Goal: Check status: Check status

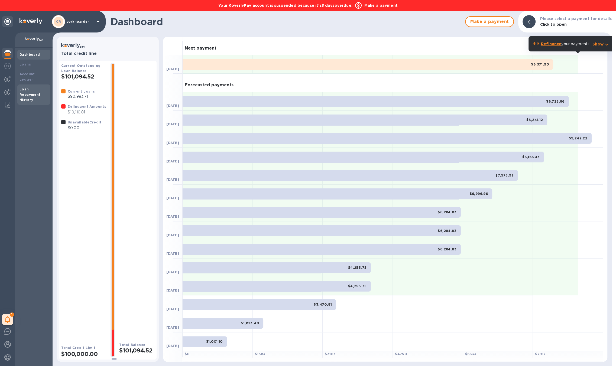
click at [24, 89] on b "Loan Repayment History" at bounding box center [30, 94] width 21 height 15
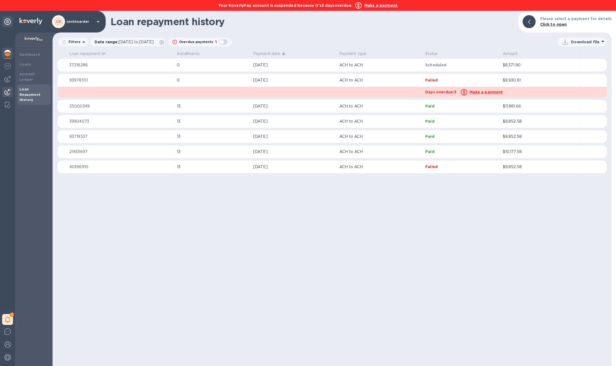
click at [8, 96] on div at bounding box center [7, 93] width 11 height 12
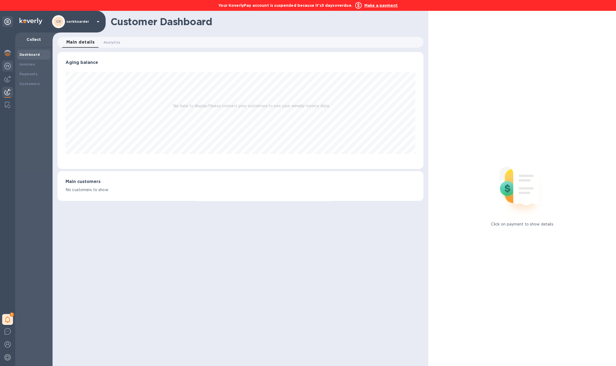
scroll to position [117, 366]
click at [7, 64] on img at bounding box center [7, 66] width 7 height 7
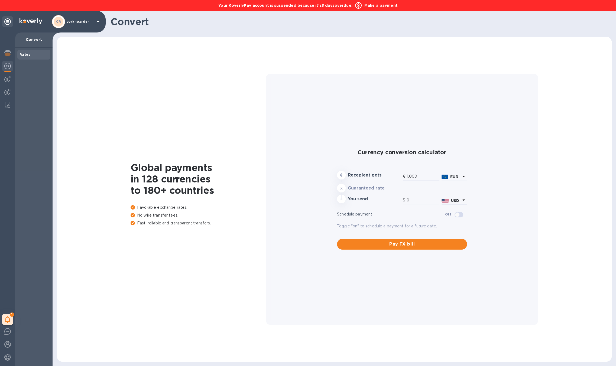
type input "1,187.4"
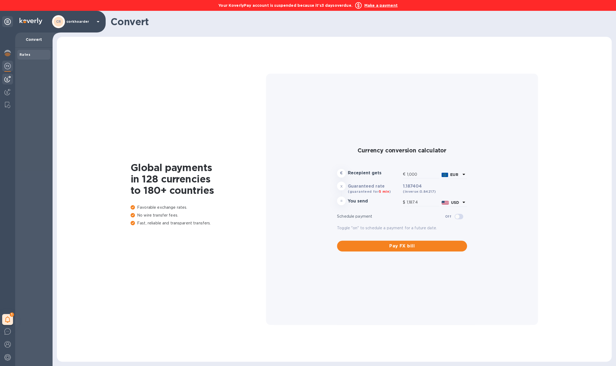
click at [8, 79] on img at bounding box center [7, 79] width 7 height 7
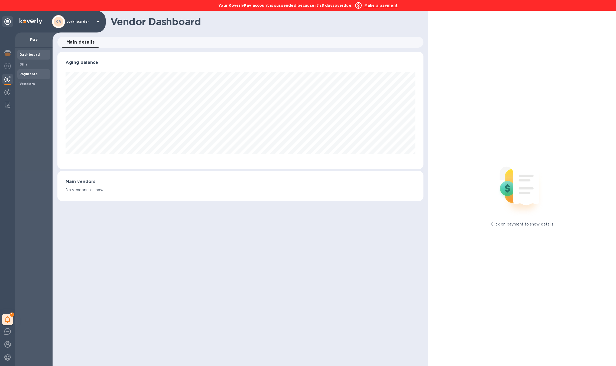
scroll to position [117, 364]
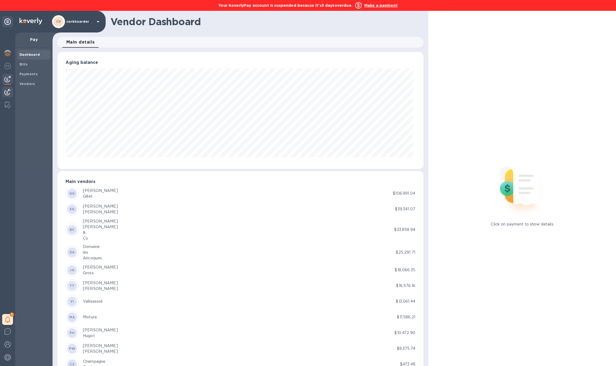
click at [3, 87] on div at bounding box center [7, 93] width 11 height 12
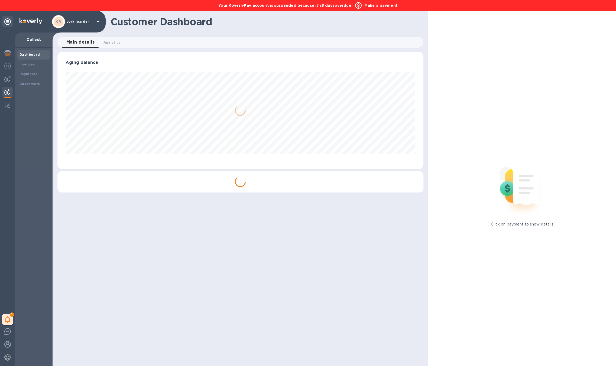
scroll to position [117, 366]
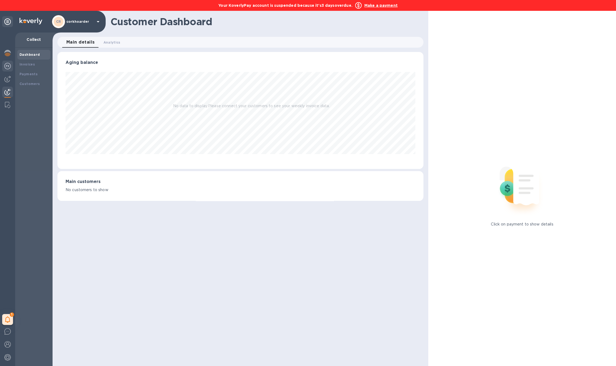
click at [8, 65] on img at bounding box center [7, 66] width 7 height 7
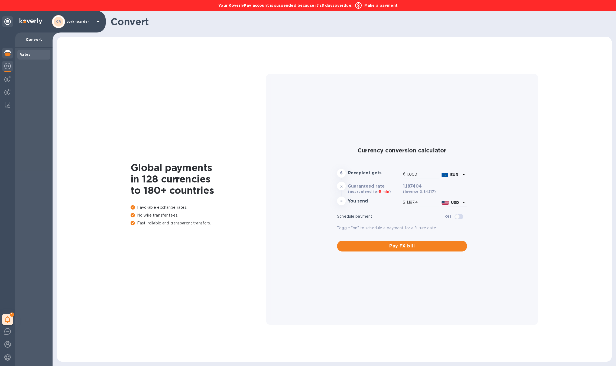
click at [9, 56] on img at bounding box center [7, 53] width 7 height 7
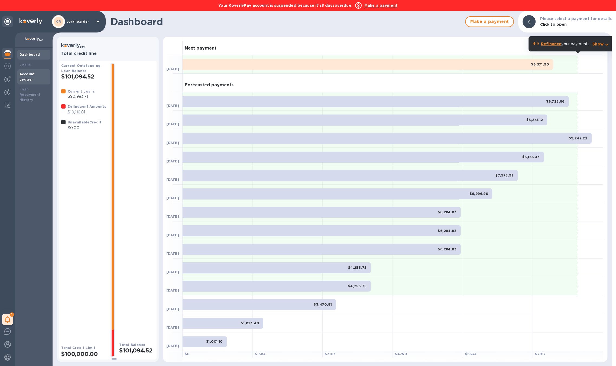
click at [27, 73] on b "Account Ledger" at bounding box center [27, 76] width 15 height 9
